Goal: Obtain resource: Download file/media

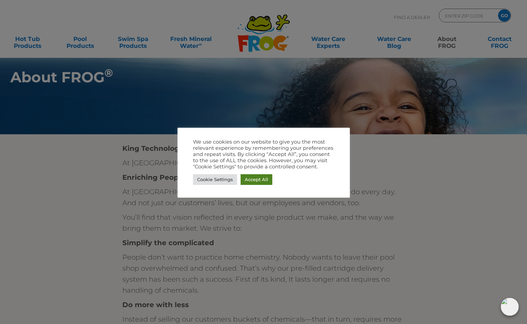
click at [261, 181] on link "Accept All" at bounding box center [256, 179] width 32 height 11
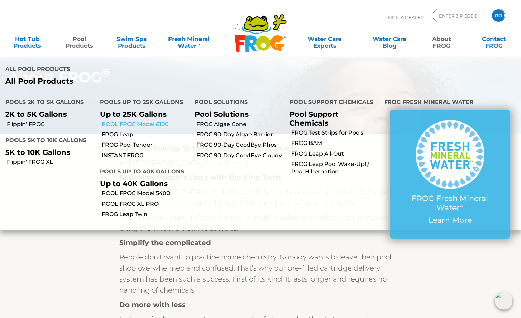
click at [129, 121] on link "POOL FROG Model 6100" at bounding box center [146, 125] width 88 height 8
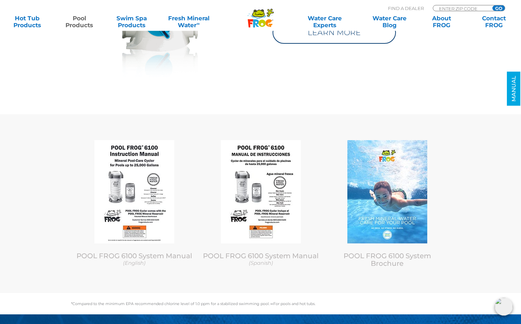
scroll to position [2932, 0]
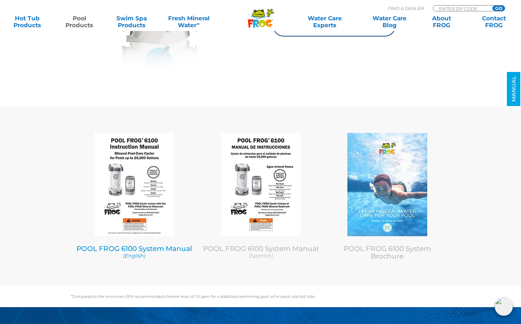
click at [124, 166] on img at bounding box center [134, 184] width 80 height 103
